Goal: Task Accomplishment & Management: Use online tool/utility

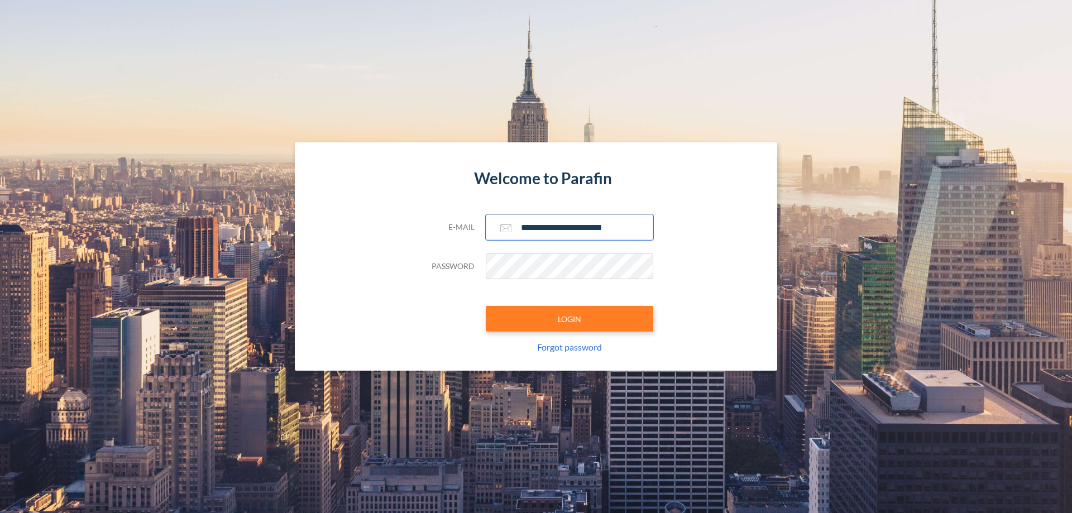
type input "**********"
click at [569, 319] on button "LOGIN" at bounding box center [569, 319] width 167 height 26
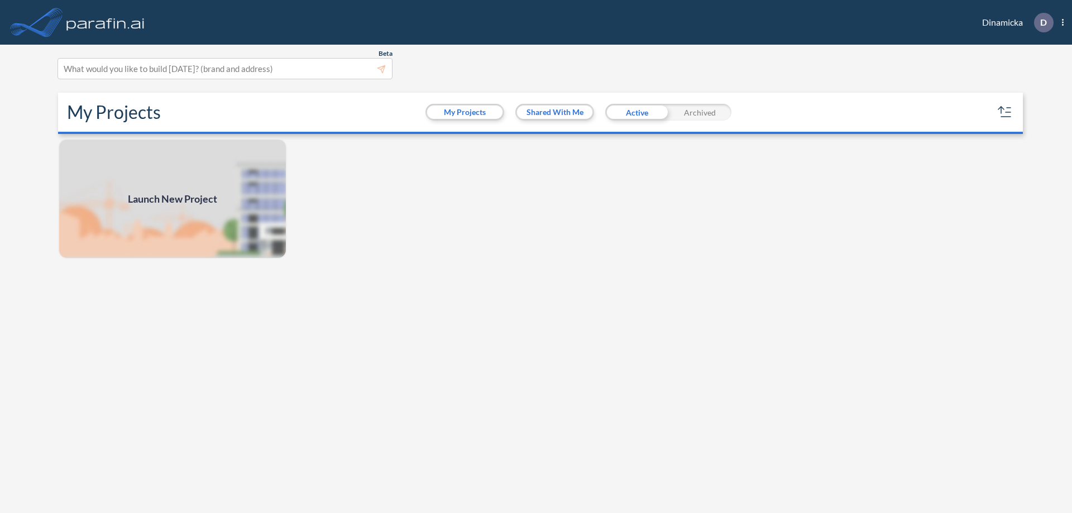
scroll to position [3, 0]
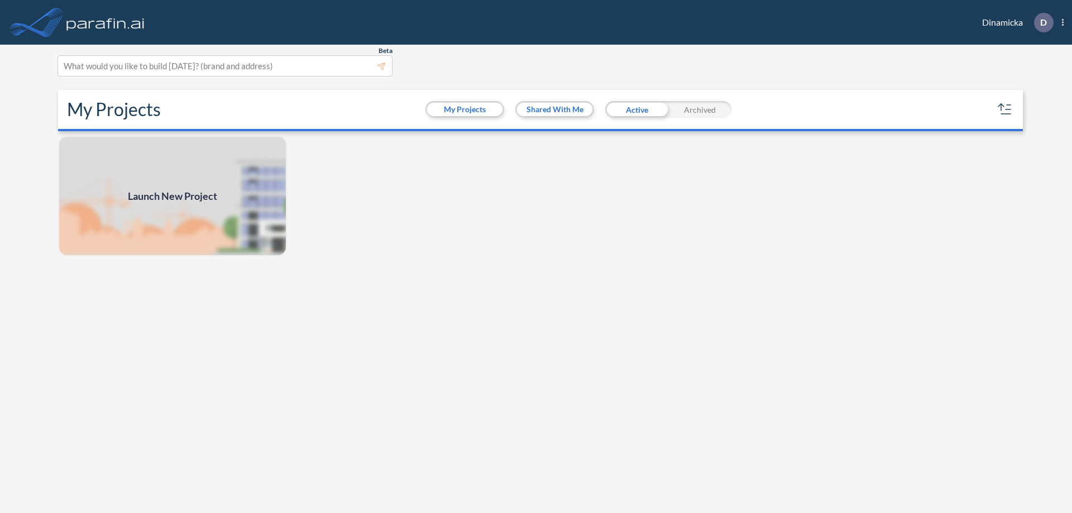
click at [172, 196] on span "Launch New Project" at bounding box center [172, 196] width 89 height 15
